Goal: Navigation & Orientation: Find specific page/section

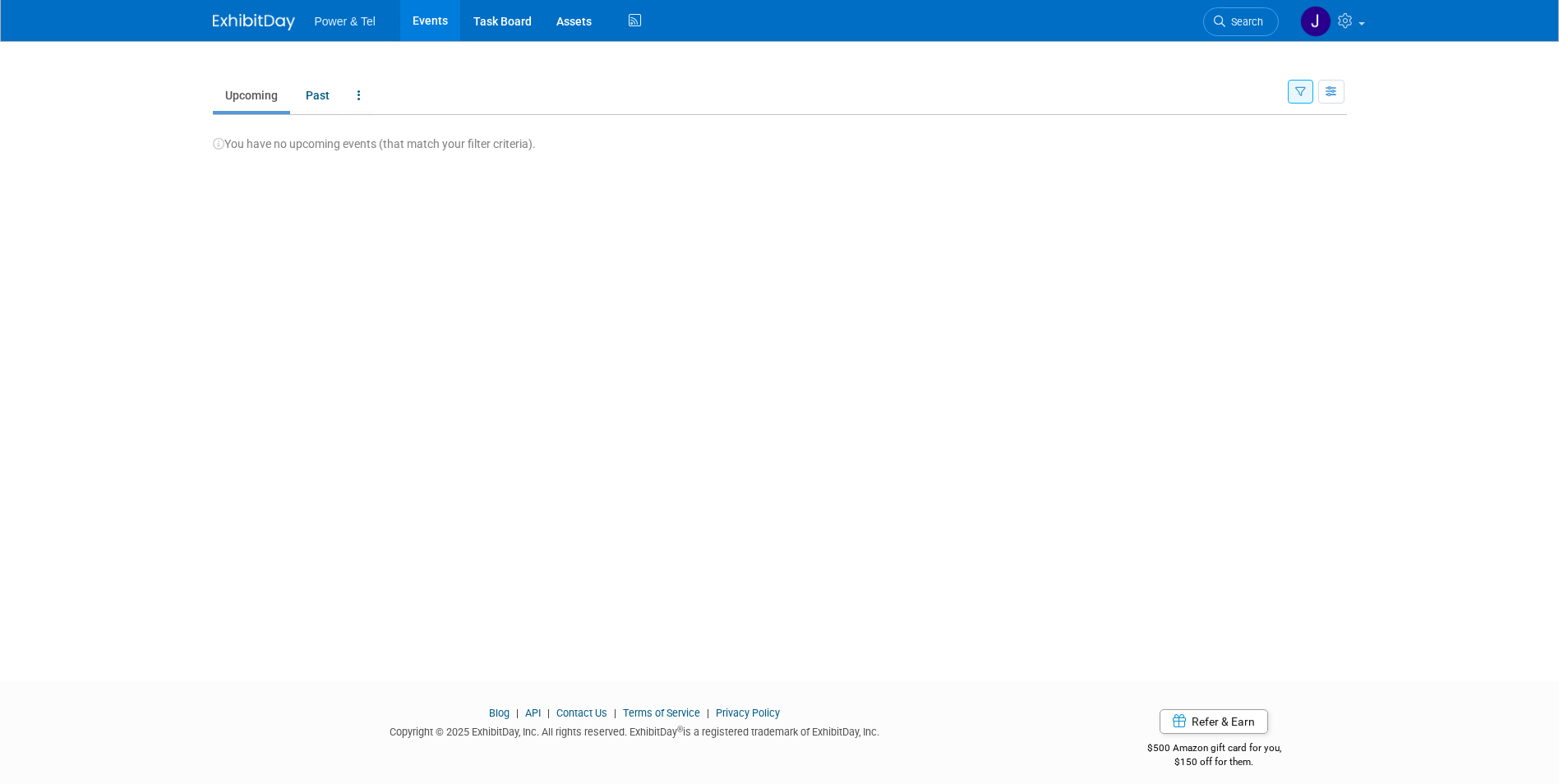
click at [247, 95] on link "Upcoming" at bounding box center [252, 95] width 78 height 31
click at [438, 18] on link "Events" at bounding box center [430, 20] width 60 height 41
click at [508, 12] on link "Task Board" at bounding box center [502, 20] width 83 height 41
click at [356, 24] on span "Power & Tel" at bounding box center [345, 22] width 61 height 14
click at [431, 17] on link "Events" at bounding box center [430, 20] width 60 height 41
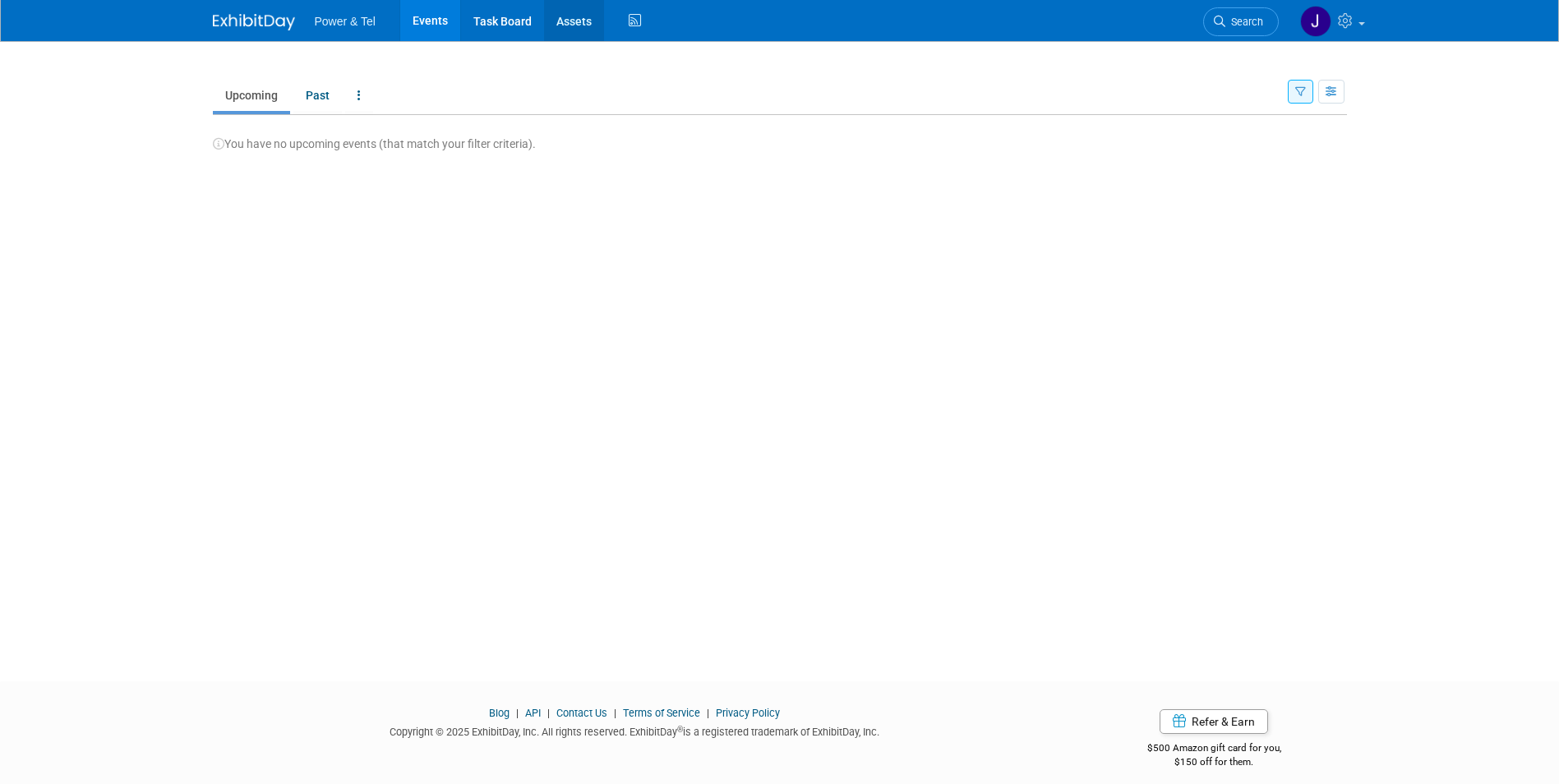
drag, startPoint x: 0, startPoint y: 0, endPoint x: 567, endPoint y: 15, distance: 567.2
click at [567, 15] on link "Assets" at bounding box center [573, 20] width 60 height 41
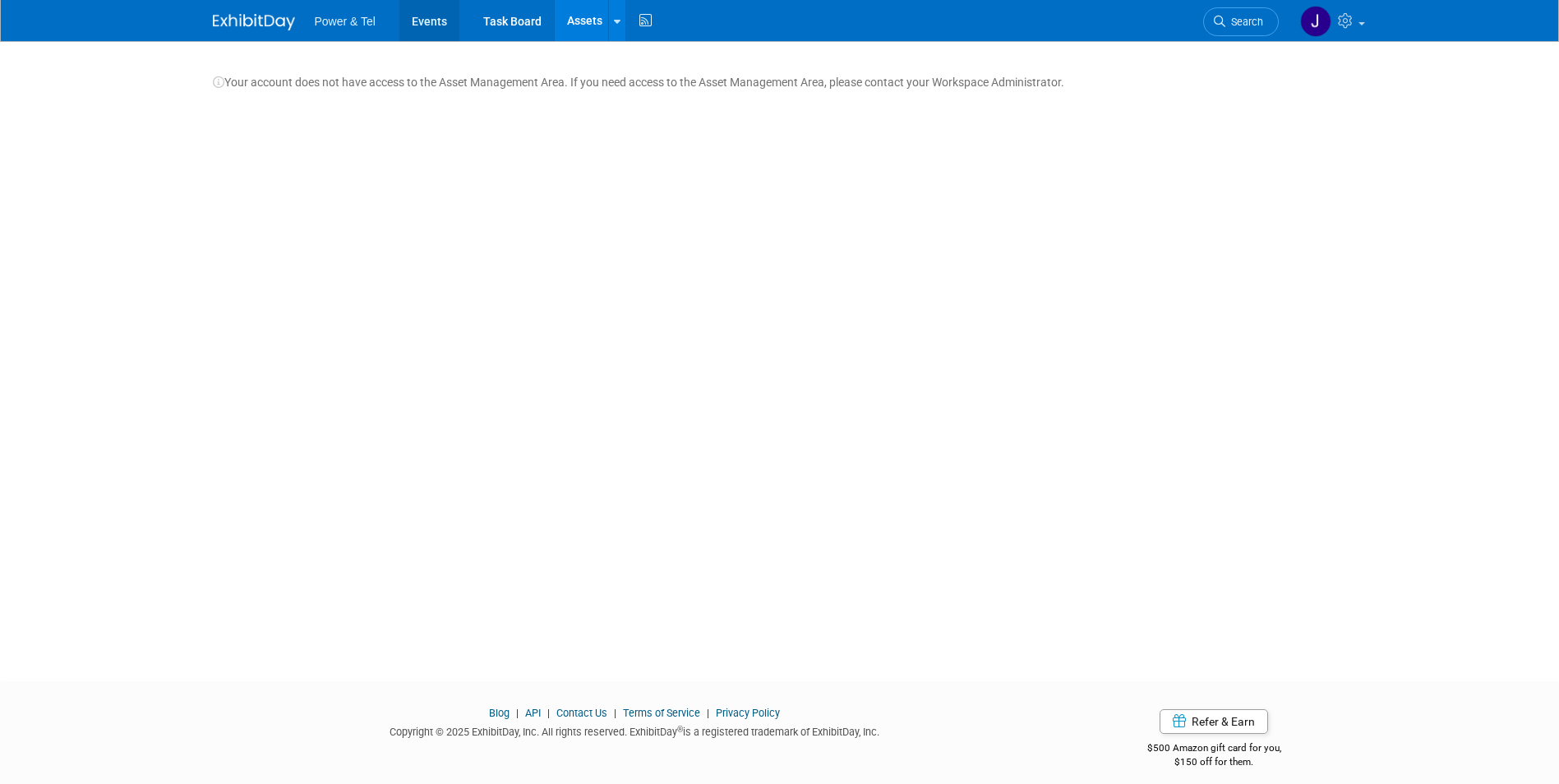
click at [418, 18] on link "Events" at bounding box center [429, 20] width 60 height 41
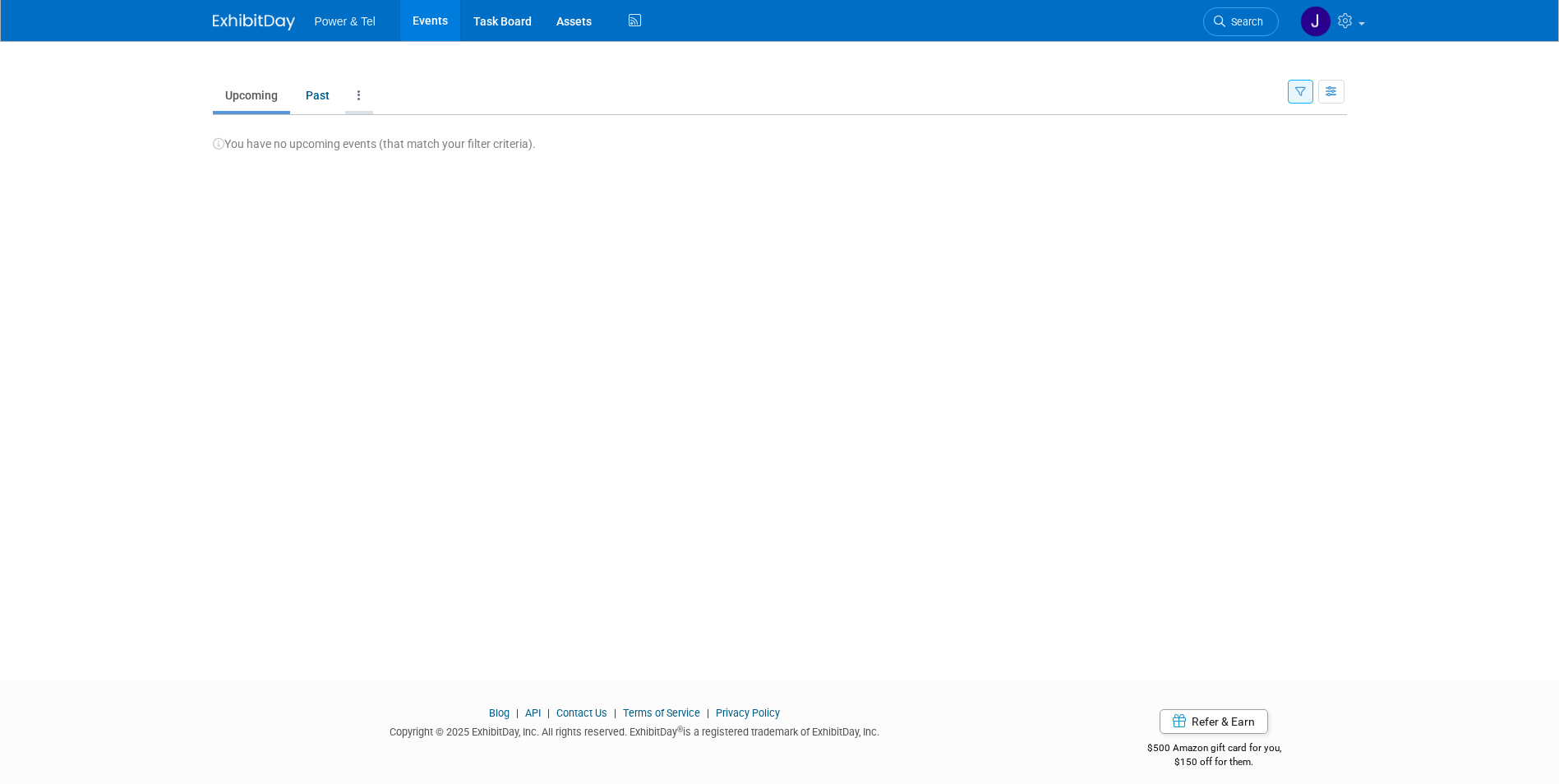
click at [358, 87] on link at bounding box center [359, 95] width 28 height 31
click at [368, 117] on link "All Events Past and Upcoming" at bounding box center [410, 132] width 131 height 36
click at [260, 97] on link "Upcoming" at bounding box center [252, 95] width 78 height 31
